Goal: Navigation & Orientation: Find specific page/section

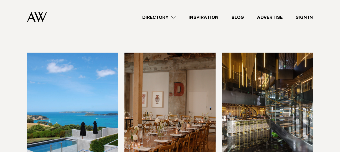
scroll to position [2648, 0]
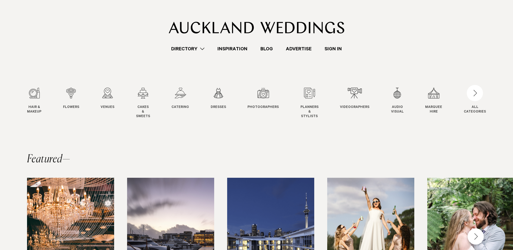
click at [202, 50] on link "Directory" at bounding box center [188, 48] width 46 height 7
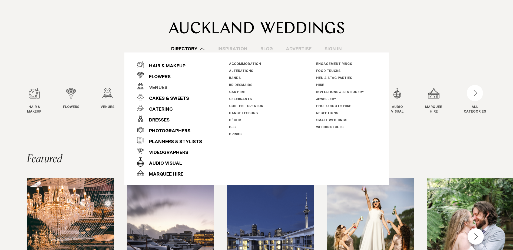
click at [158, 89] on div "Venues" at bounding box center [155, 88] width 24 height 11
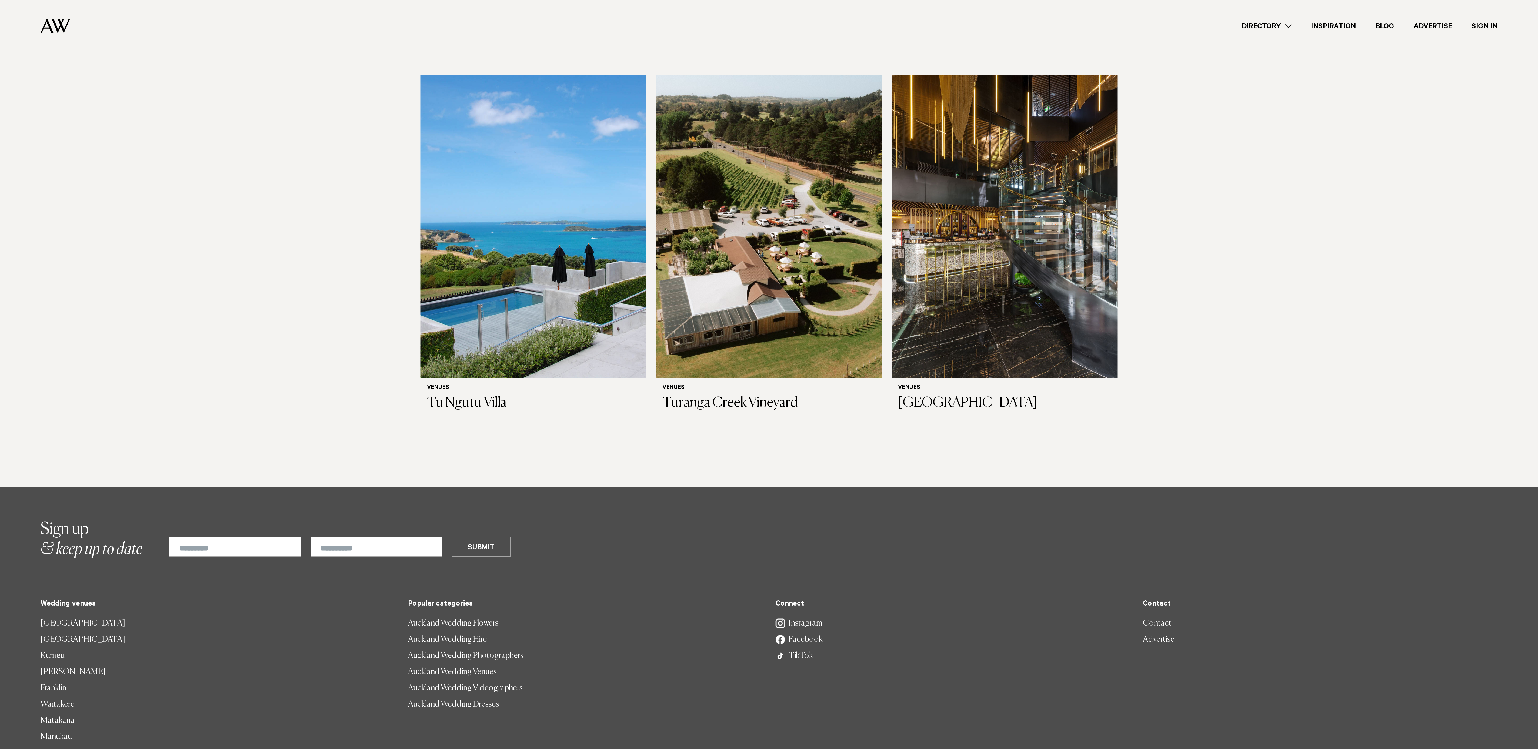
scroll to position [3400, 0]
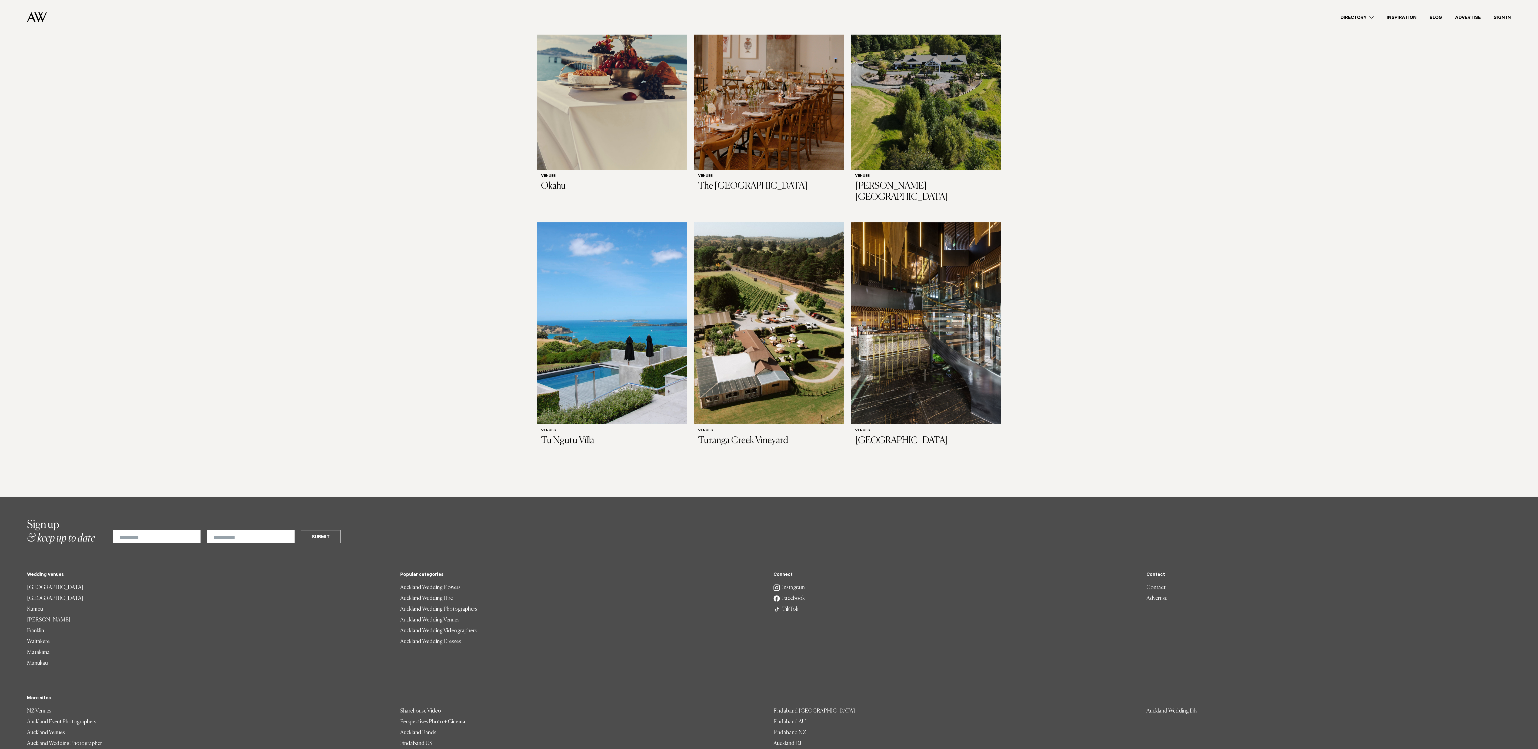
drag, startPoint x: 467, startPoint y: 0, endPoint x: 244, endPoint y: 248, distance: 333.6
